Goal: Information Seeking & Learning: Learn about a topic

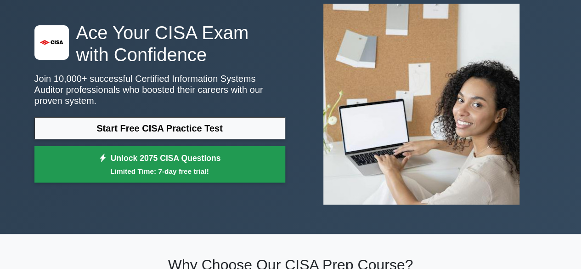
click at [187, 148] on link "Unlock 2075 CISA Questions Limited Time: 7-day free trial!" at bounding box center [159, 164] width 251 height 37
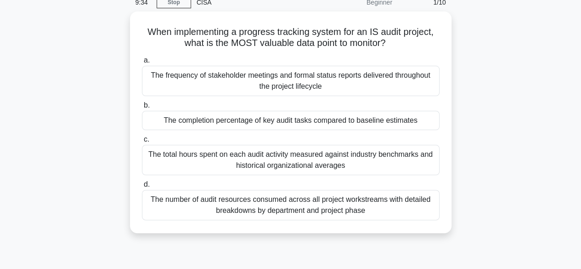
scroll to position [44, 0]
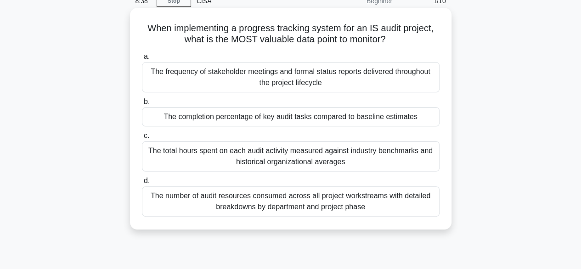
click at [313, 193] on div "The number of audit resources consumed across all project workstreams with deta…" at bounding box center [291, 201] width 298 height 30
click at [142, 184] on input "d. The number of audit resources consumed across all project workstreams with d…" at bounding box center [142, 181] width 0 height 6
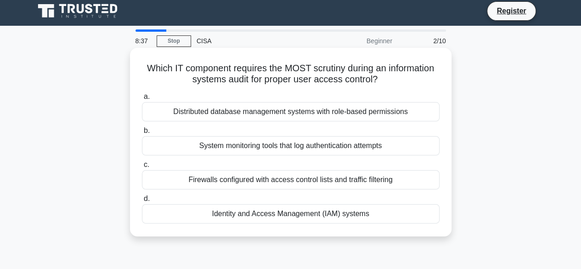
scroll to position [0, 0]
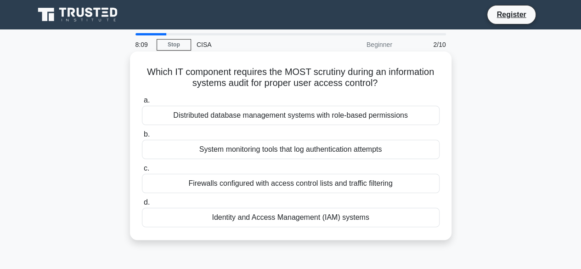
click at [347, 119] on div "Distributed database management systems with role-based permissions" at bounding box center [291, 115] width 298 height 19
click at [142, 103] on input "a. Distributed database management systems with role-based permissions" at bounding box center [142, 100] width 0 height 6
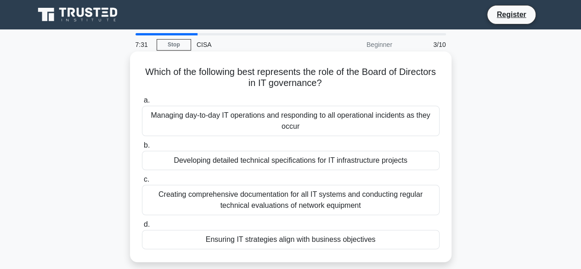
click at [290, 200] on div "Creating comprehensive documentation for all IT systems and conducting regular …" at bounding box center [291, 200] width 298 height 30
click at [142, 182] on input "c. Creating comprehensive documentation for all IT systems and conducting regul…" at bounding box center [142, 179] width 0 height 6
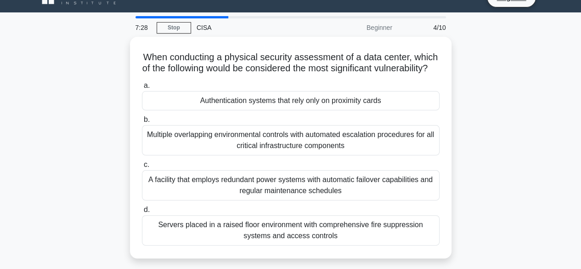
scroll to position [18, 0]
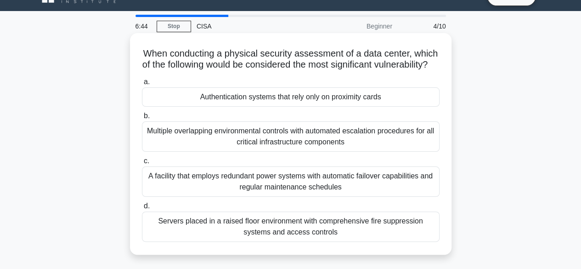
click at [256, 141] on div "Multiple overlapping environmental controls with automated escalation procedure…" at bounding box center [291, 136] width 298 height 30
click at [142, 119] on input "b. Multiple overlapping environmental controls with automated escalation proced…" at bounding box center [142, 116] width 0 height 6
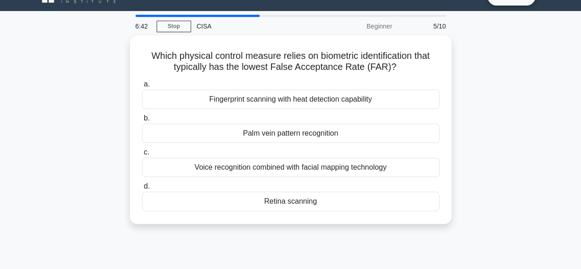
scroll to position [0, 0]
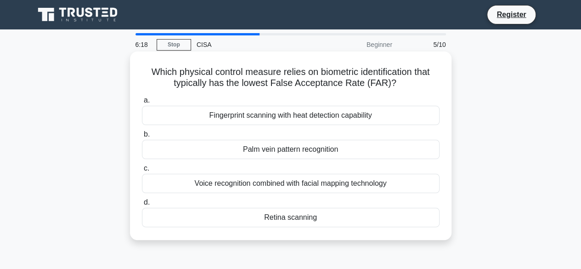
click at [290, 112] on div "Fingerprint scanning with heat detection capability" at bounding box center [291, 115] width 298 height 19
click at [142, 103] on input "a. Fingerprint scanning with heat detection capability" at bounding box center [142, 100] width 0 height 6
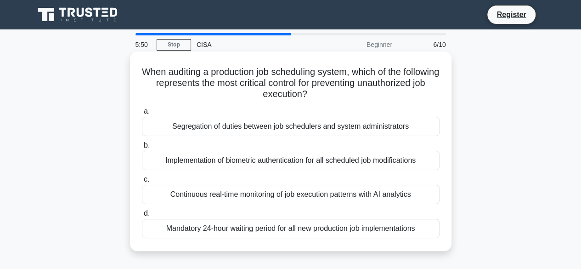
click at [299, 134] on div "Segregation of duties between job schedulers and system administrators" at bounding box center [291, 126] width 298 height 19
click at [142, 114] on input "a. Segregation of duties between job schedulers and system administrators" at bounding box center [142, 111] width 0 height 6
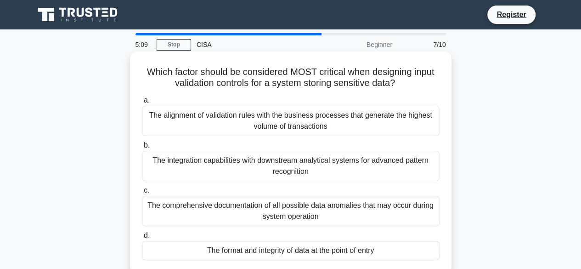
click at [289, 119] on div "The alignment of validation rules with the business processes that generate the…" at bounding box center [291, 121] width 298 height 30
click at [142, 103] on input "a. The alignment of validation rules with the business processes that generate …" at bounding box center [142, 100] width 0 height 6
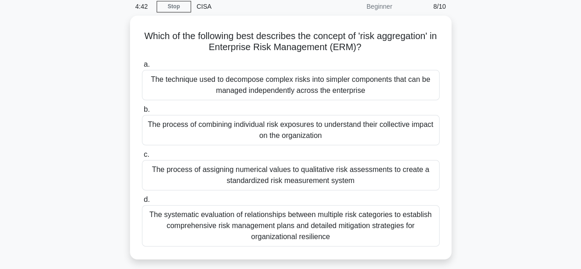
scroll to position [49, 0]
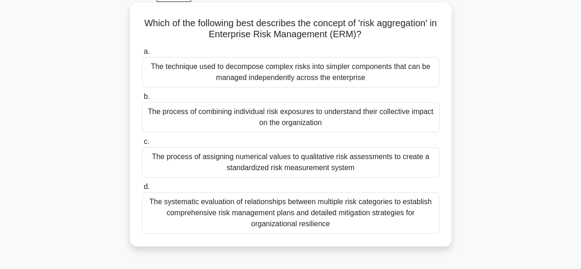
click at [322, 207] on div "The systematic evaluation of relationships between multiple risk categories to …" at bounding box center [291, 212] width 298 height 41
click at [142, 190] on input "d. The systematic evaluation of relationships between multiple risk categories …" at bounding box center [142, 187] width 0 height 6
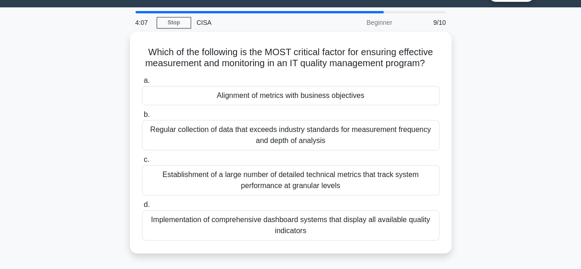
scroll to position [34, 0]
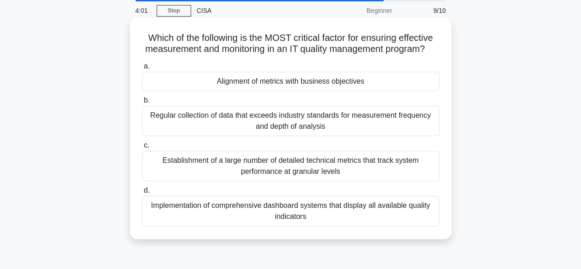
click at [318, 126] on div "Regular collection of data that exceeds industry standards for measurement freq…" at bounding box center [291, 121] width 298 height 30
click at [142, 103] on input "b. Regular collection of data that exceeds industry standards for measurement f…" at bounding box center [142, 100] width 0 height 6
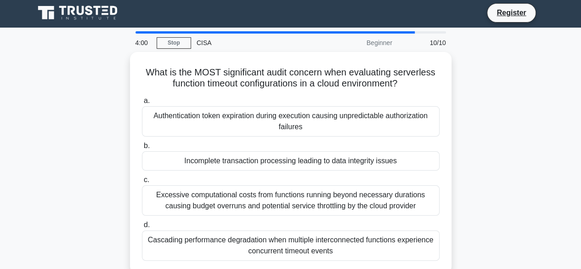
scroll to position [0, 0]
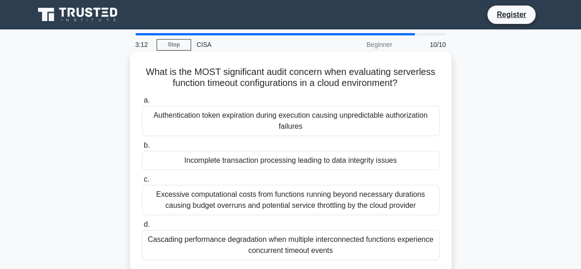
click at [286, 162] on div "Incomplete transaction processing leading to data integrity issues" at bounding box center [291, 160] width 298 height 19
click at [142, 148] on input "b. Incomplete transaction processing leading to data integrity issues" at bounding box center [142, 145] width 0 height 6
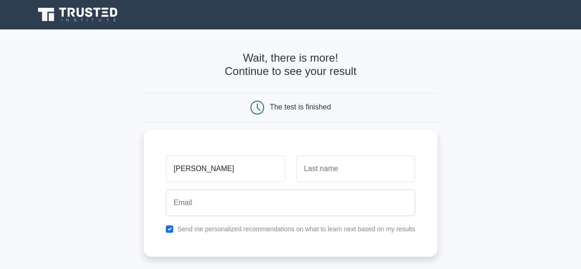
type input "[PERSON_NAME]"
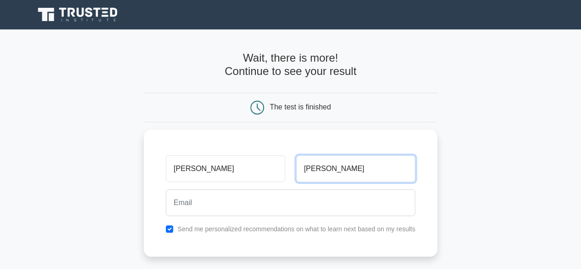
type input "[PERSON_NAME]"
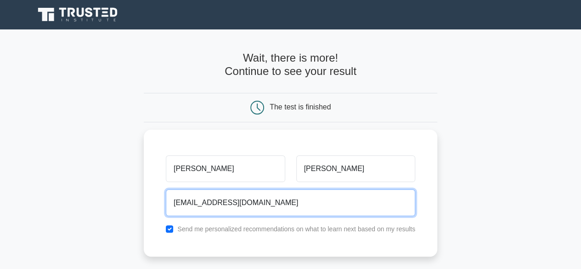
type input "[EMAIL_ADDRESS][DOMAIN_NAME]"
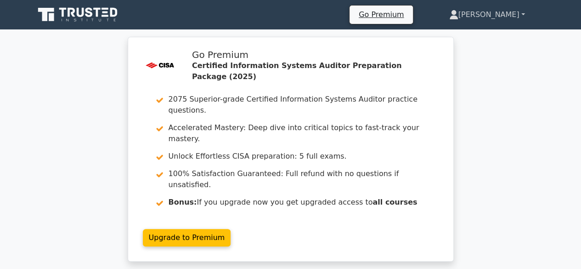
click at [524, 15] on link "[PERSON_NAME]" at bounding box center [487, 15] width 120 height 18
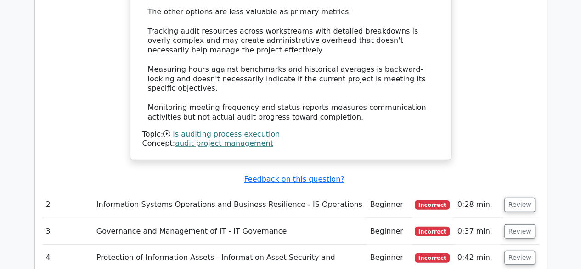
scroll to position [1076, 0]
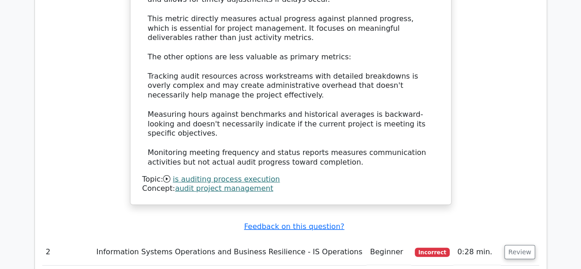
click at [223, 175] on link "is auditing process execution" at bounding box center [226, 179] width 107 height 9
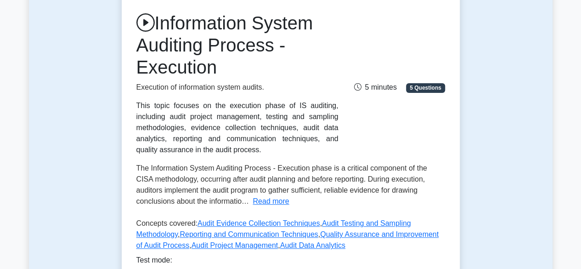
scroll to position [106, 0]
